Goal: Ask a question

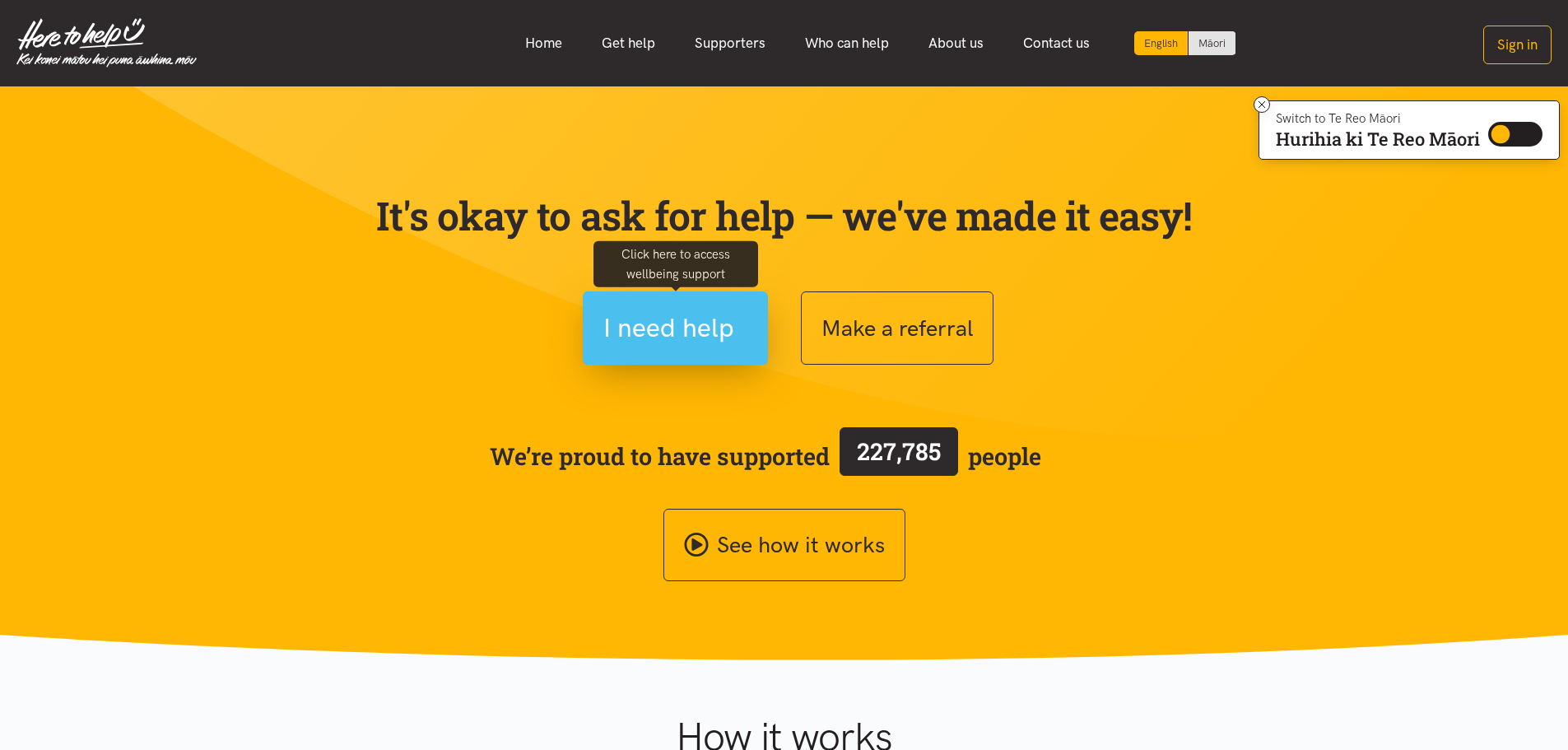
click at [668, 344] on span "I need help" at bounding box center [668, 328] width 131 height 42
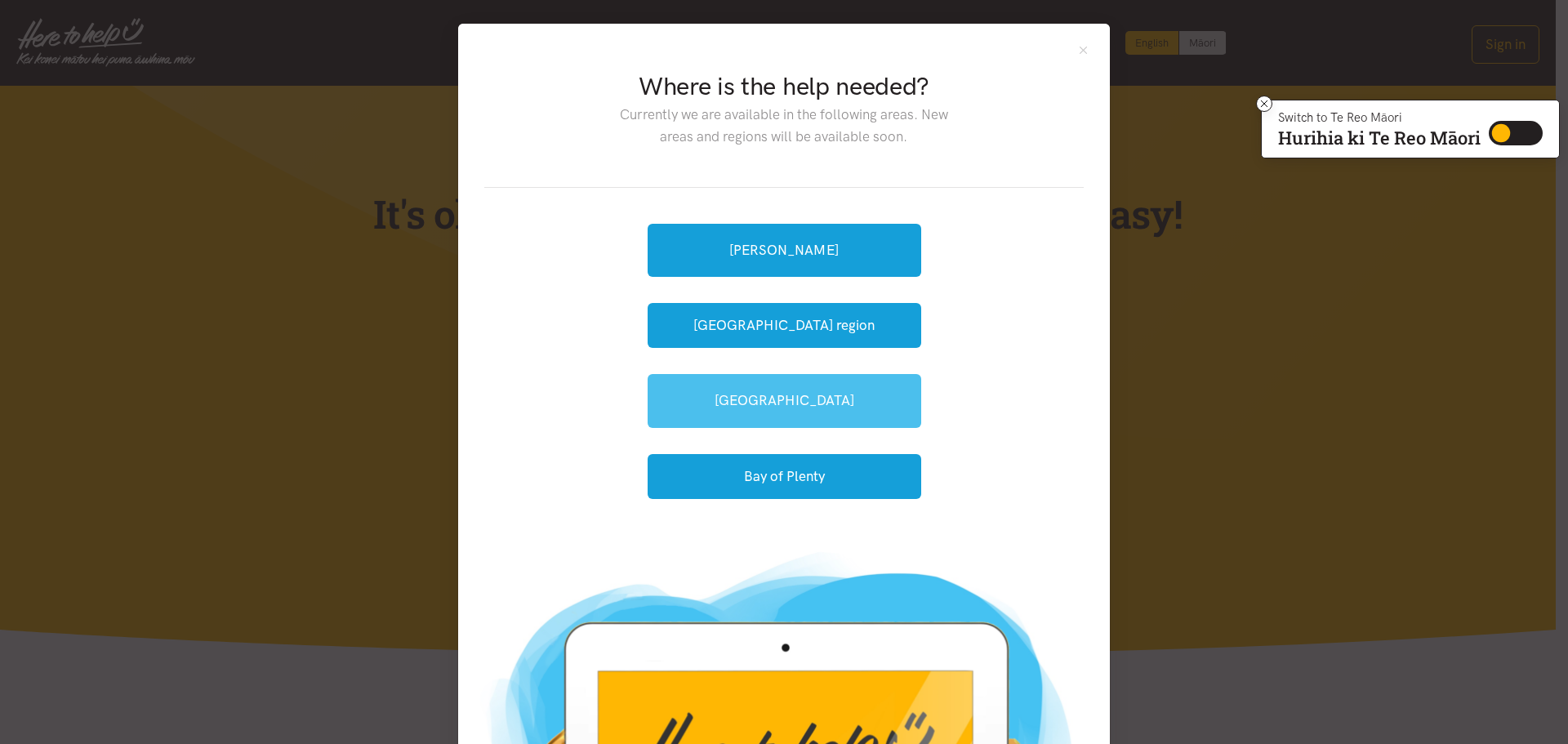
click at [809, 398] on link "[GEOGRAPHIC_DATA]" at bounding box center [784, 400] width 274 height 53
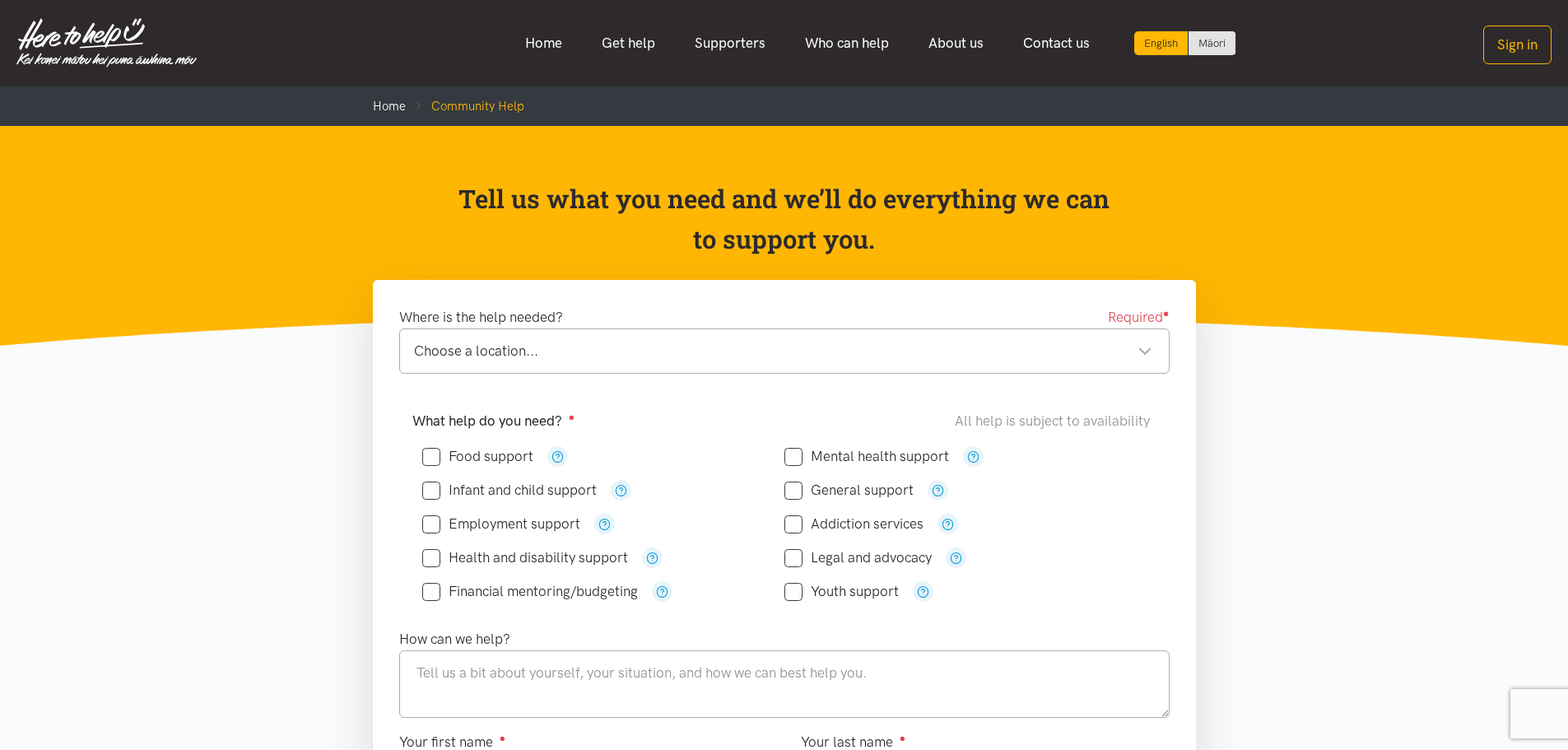
click at [468, 351] on div "Choose a location..." at bounding box center [782, 351] width 738 height 22
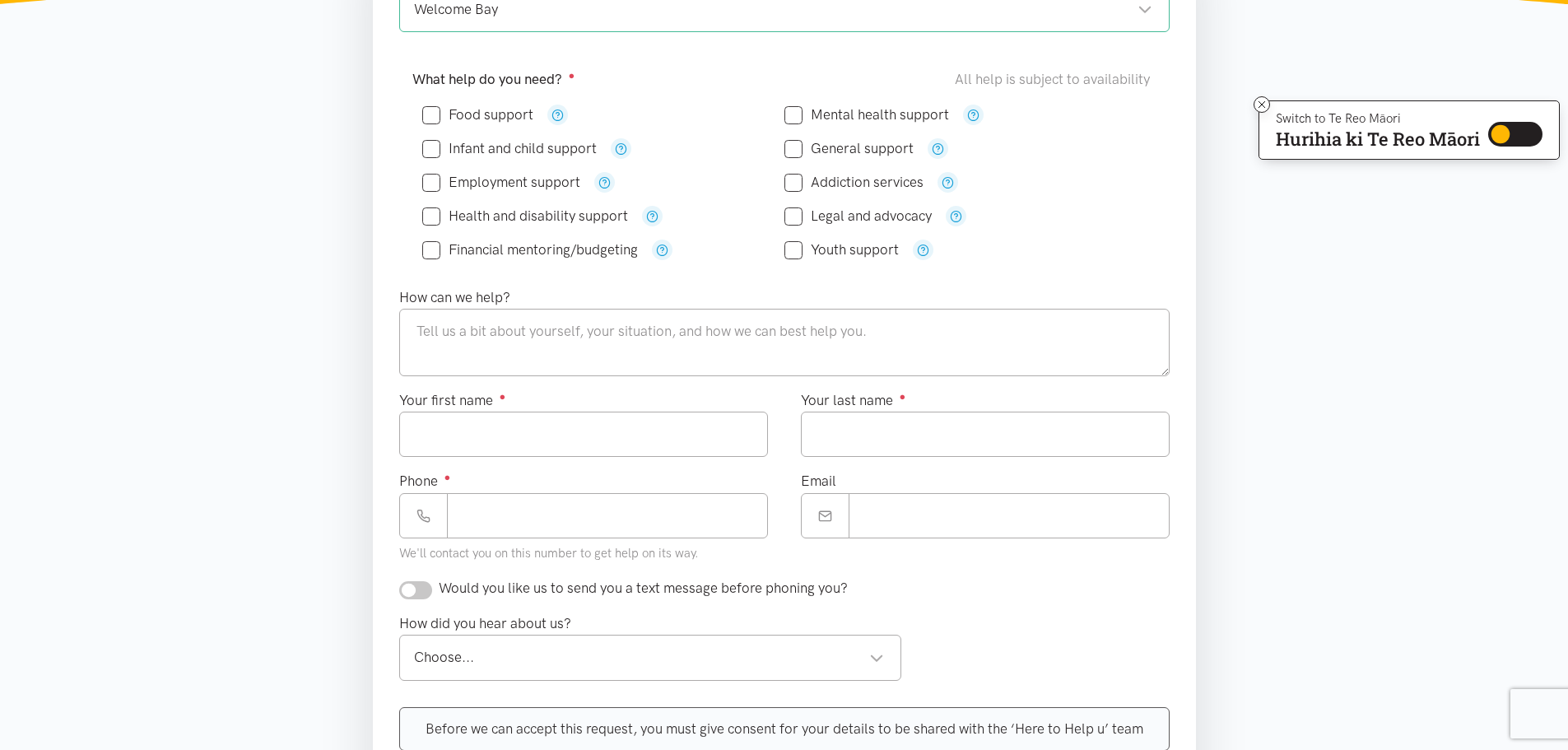
scroll to position [247, 0]
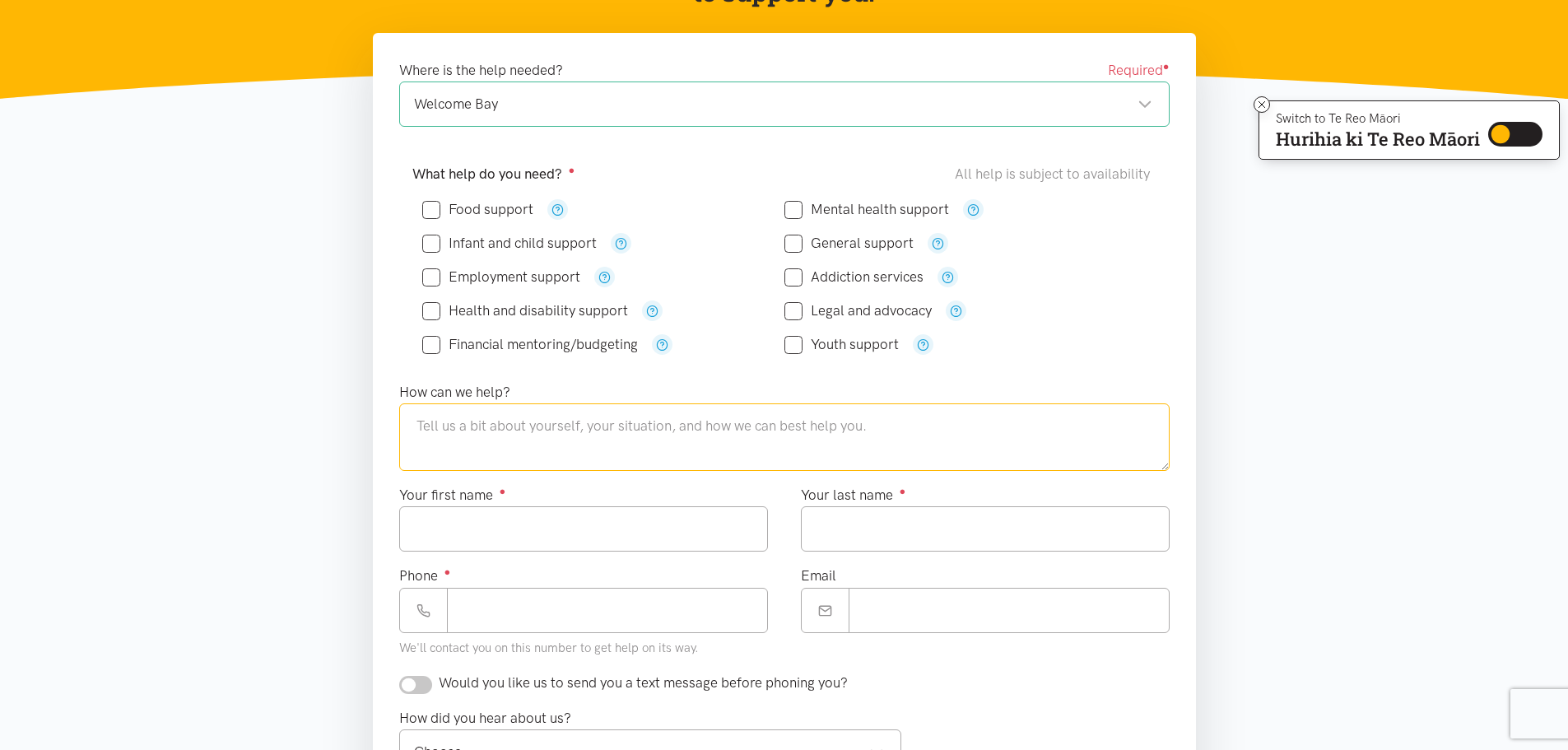
click at [528, 424] on textarea at bounding box center [784, 437] width 770 height 67
drag, startPoint x: 653, startPoint y: 554, endPoint x: 564, endPoint y: 469, distance: 123.1
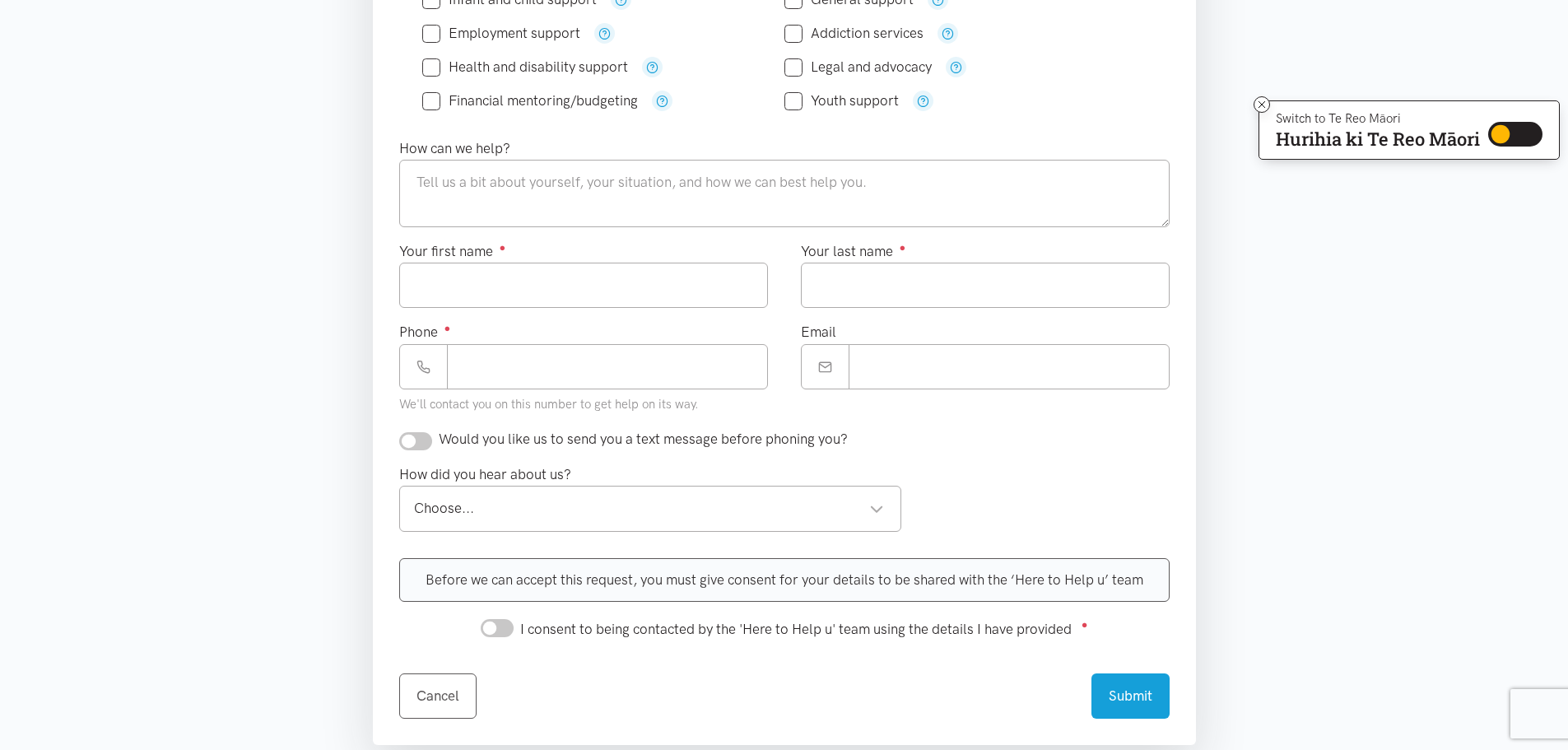
scroll to position [573, 0]
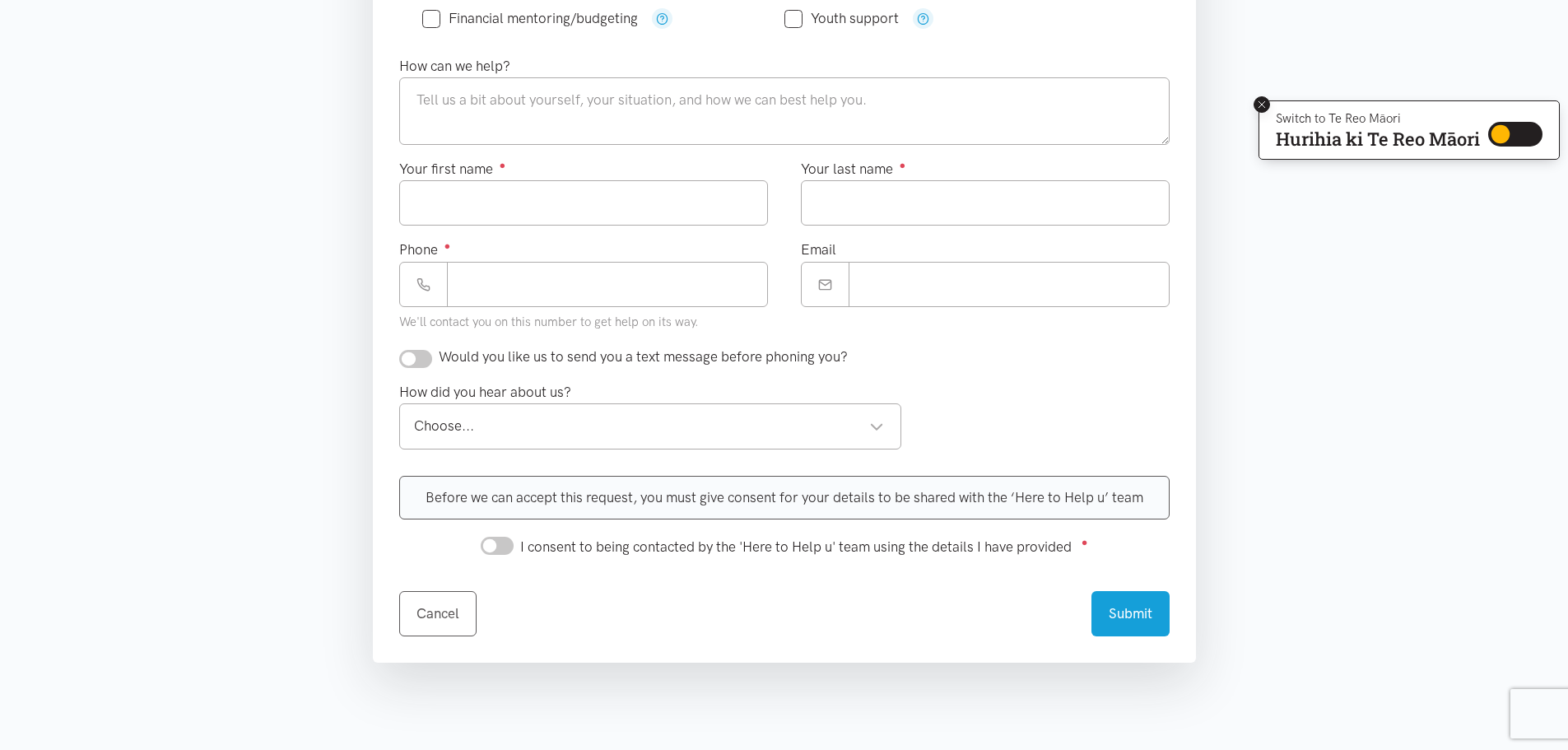
click at [1256, 104] on icon at bounding box center [1261, 104] width 12 height 12
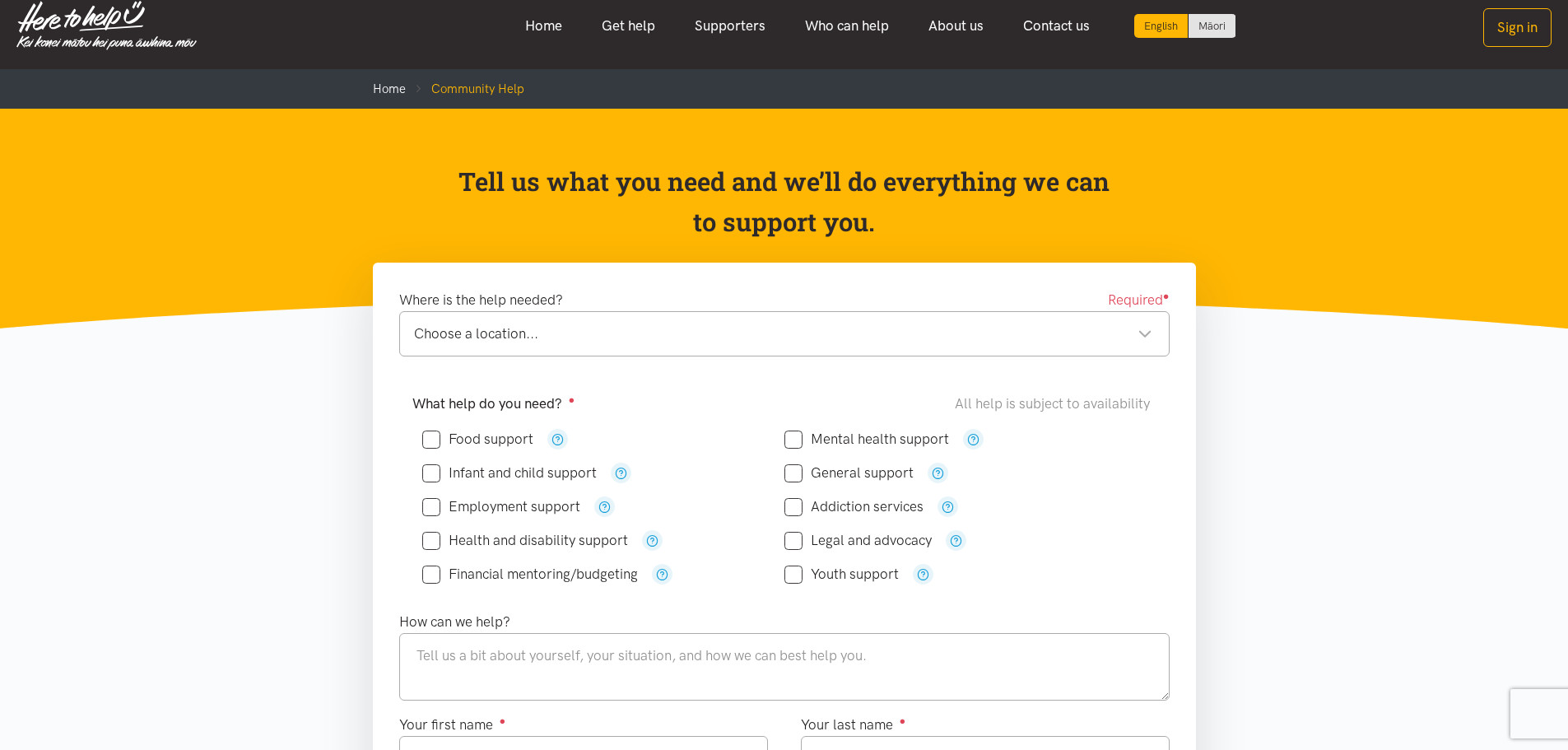
scroll to position [0, 0]
